Goal: Task Accomplishment & Management: Use online tool/utility

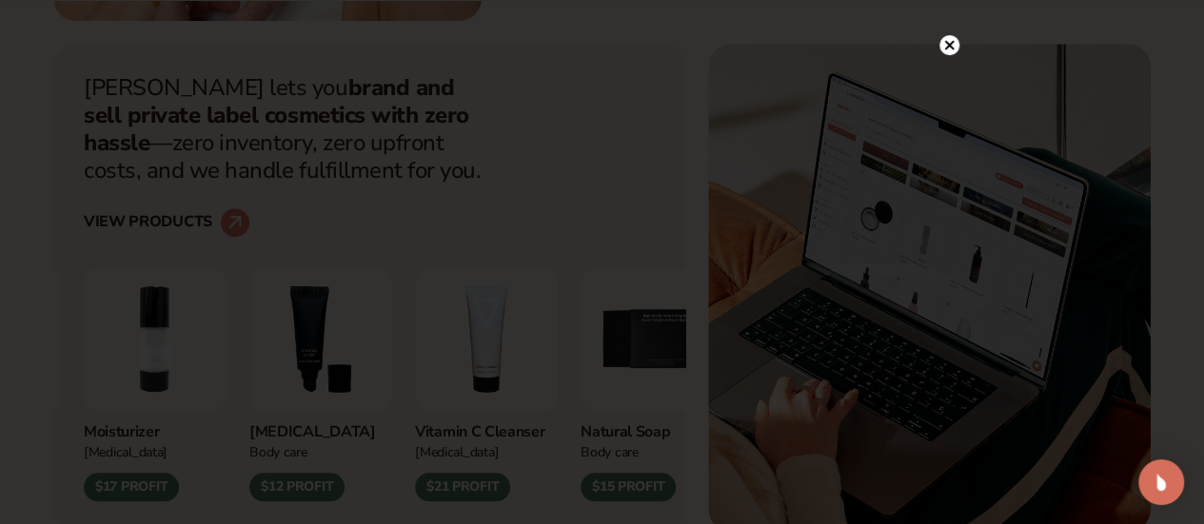
scroll to position [640, 0]
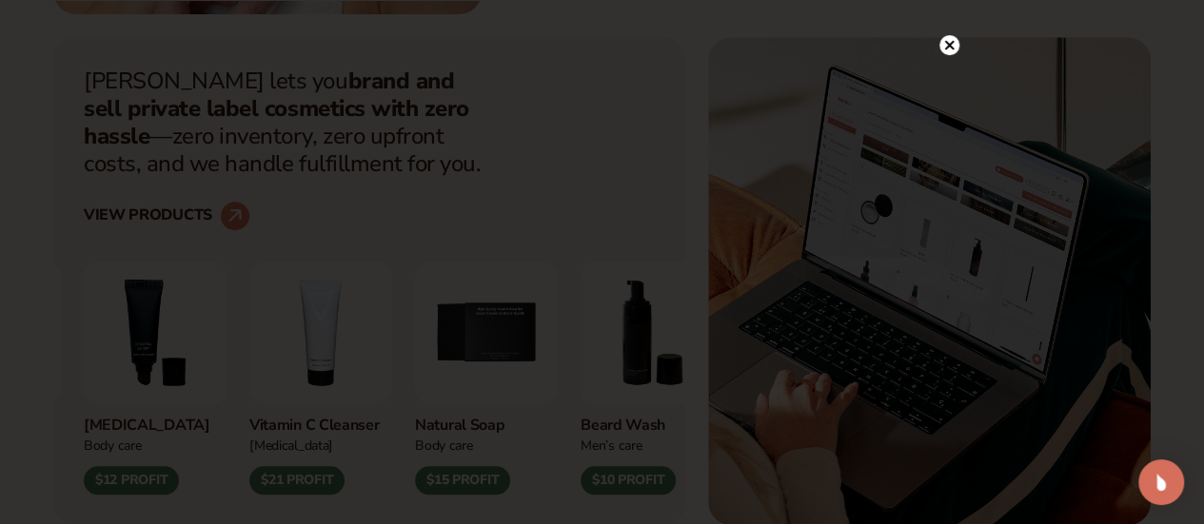
click at [959, 46] on div at bounding box center [602, 262] width 1204 height 524
click at [944, 48] on circle at bounding box center [949, 45] width 20 height 20
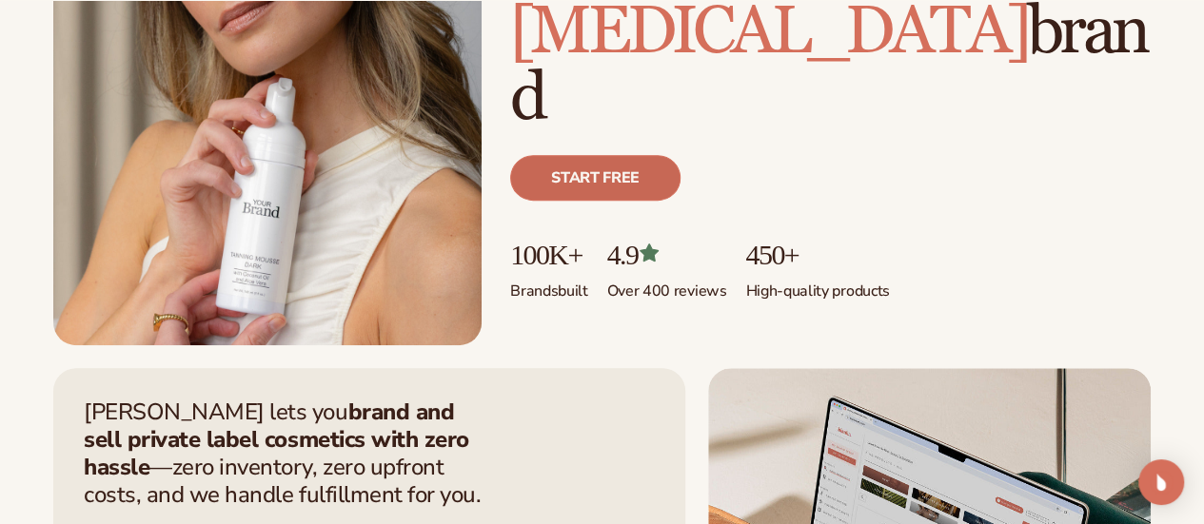
scroll to position [0, 0]
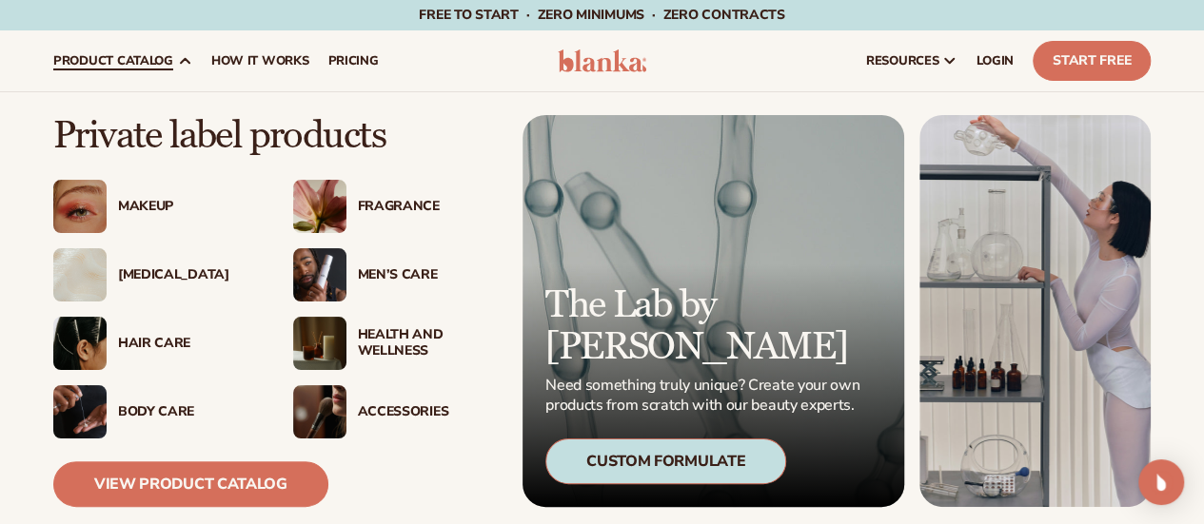
click at [126, 206] on div "Makeup" at bounding box center [186, 207] width 137 height 16
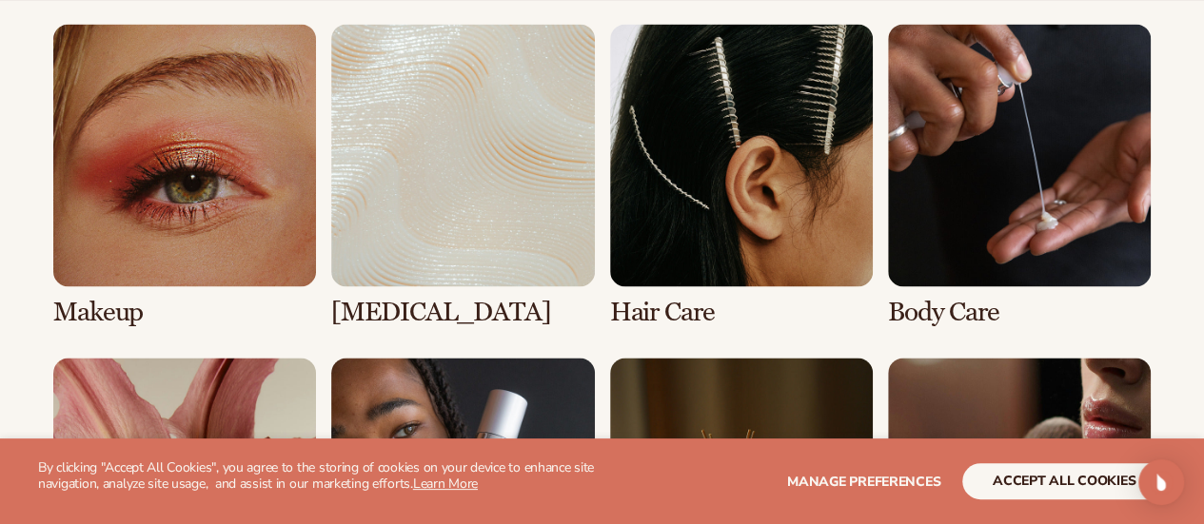
scroll to position [1561, 0]
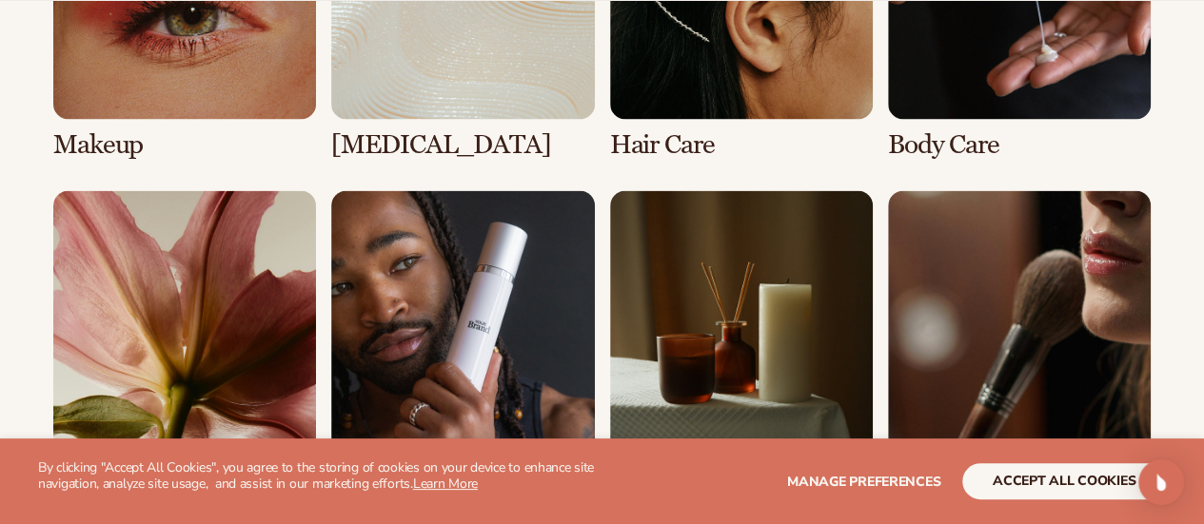
click at [198, 102] on link "1 / 8" at bounding box center [184, 8] width 263 height 304
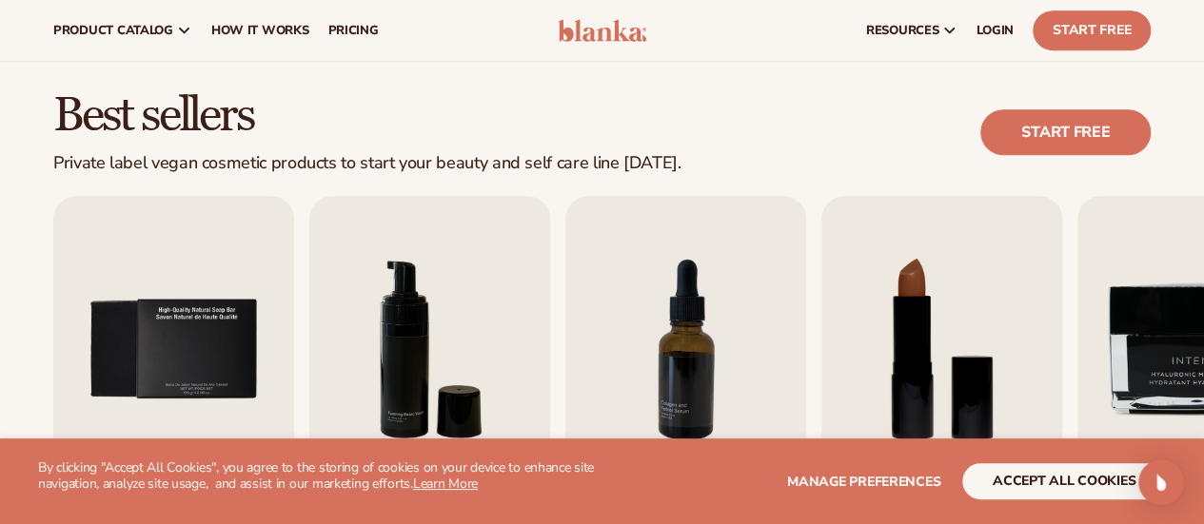
scroll to position [469, 0]
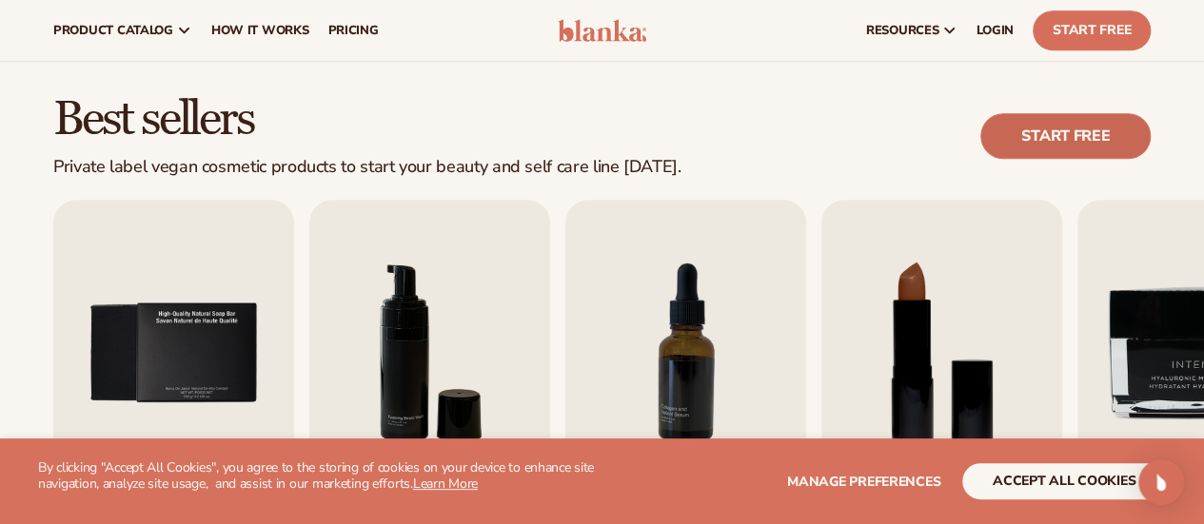
click at [1026, 128] on link "Start free" at bounding box center [1065, 136] width 170 height 46
